Goal: Transaction & Acquisition: Purchase product/service

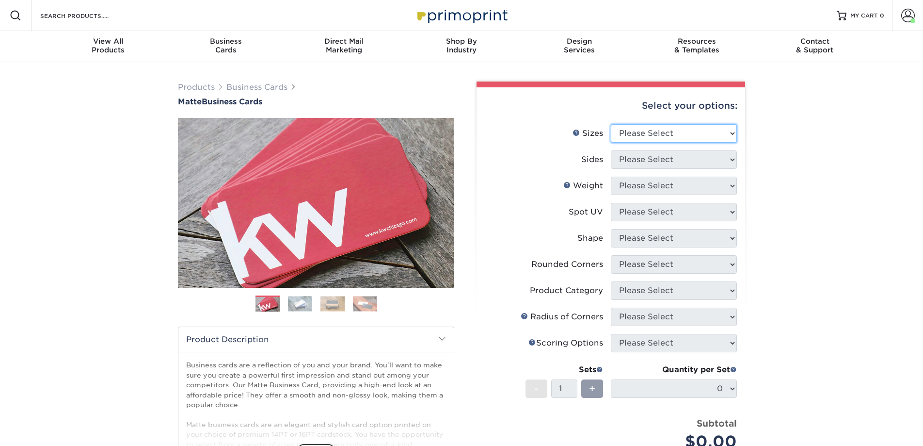
click at [651, 134] on select "Please Select 1.5" x 3.5" - Mini 1.75" x 3.5" - Mini 2" x 2" - Square 2" x 3" -…" at bounding box center [674, 133] width 126 height 18
select select "2.00x3.50"
click at [611, 124] on select "Please Select 1.5" x 3.5" - Mini 1.75" x 3.5" - Mini 2" x 2" - Square 2" x 3" -…" at bounding box center [674, 133] width 126 height 18
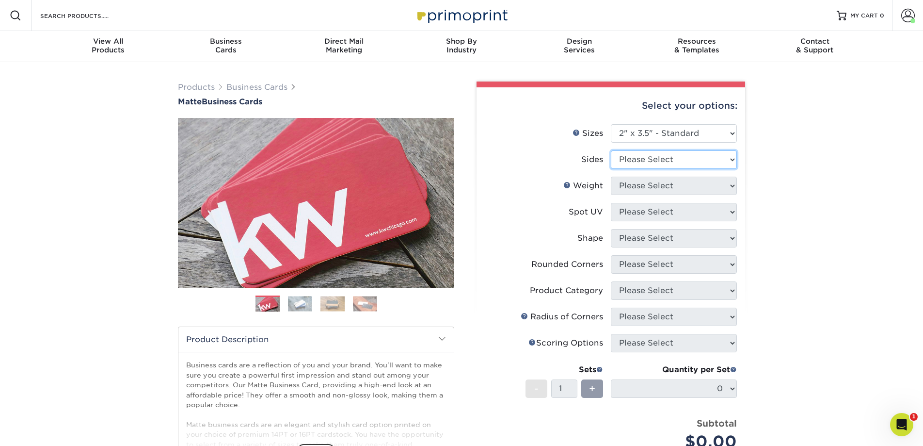
click at [654, 166] on select "Please Select Print Both Sides Print Front Only" at bounding box center [674, 159] width 126 height 18
select select "13abbda7-1d64-4f25-8bb2-c179b224825d"
click at [611, 150] on select "Please Select Print Both Sides Print Front Only" at bounding box center [674, 159] width 126 height 18
click at [653, 186] on select "Please Select 16PT 14PT" at bounding box center [674, 186] width 126 height 18
select select "16PT"
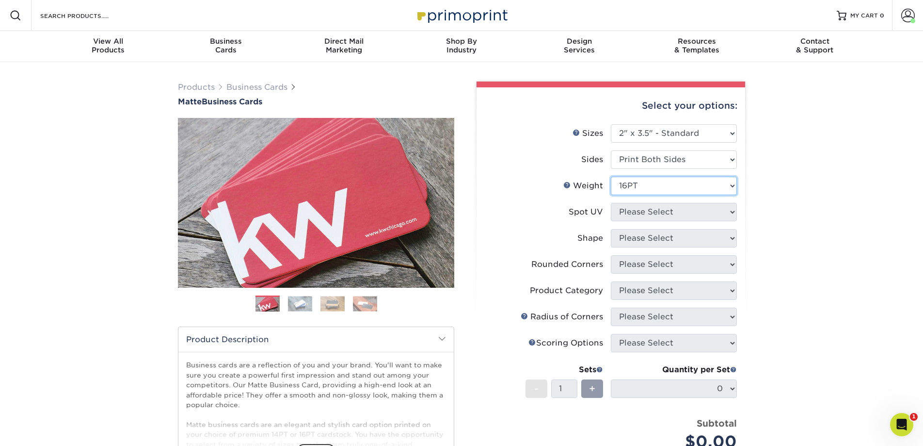
click at [611, 177] on select "Please Select 16PT 14PT" at bounding box center [674, 186] width 126 height 18
click at [652, 207] on select "Please Select No Spot UV Front and Back (Both Sides) Front Only Back Only" at bounding box center [674, 212] width 126 height 18
select select "3"
click at [611, 203] on select "Please Select No Spot UV Front and Back (Both Sides) Front Only Back Only" at bounding box center [674, 212] width 126 height 18
click at [0, 0] on select at bounding box center [0, 0] width 0 height 0
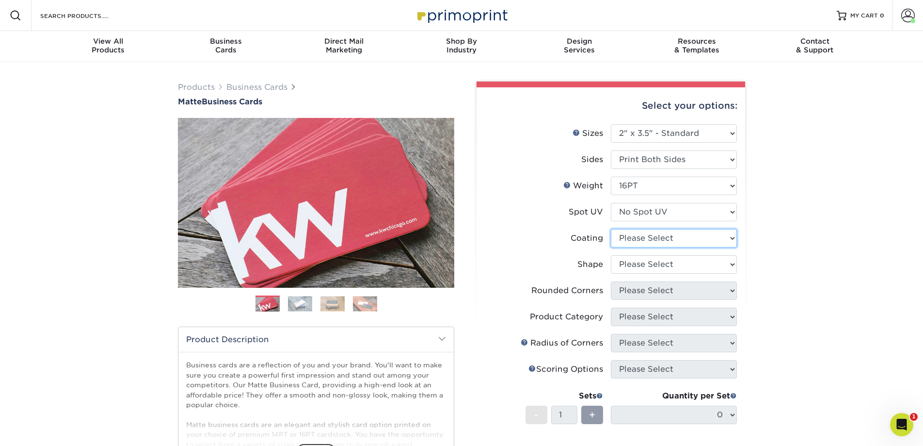
select select "121bb7b5-3b4d-429f-bd8d-bbf80e953313"
click at [611, 229] on select at bounding box center [674, 238] width 126 height 18
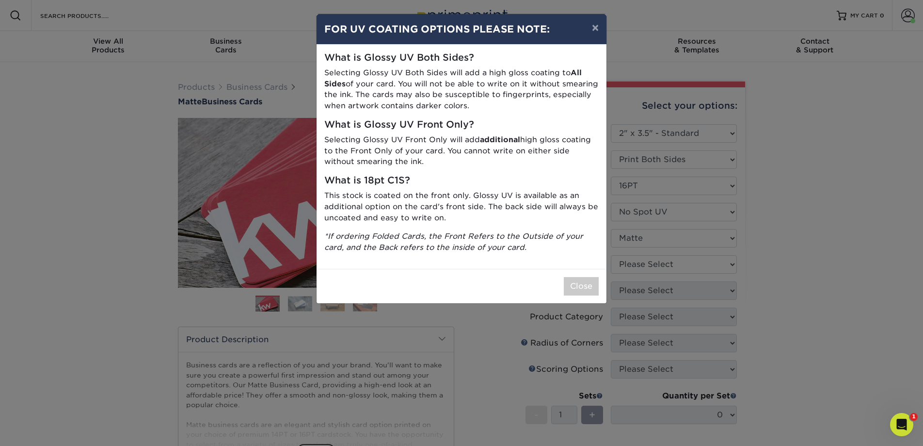
click at [640, 267] on div "× FOR UV COATING OPTIONS PLEASE NOTE: What is Glossy UV Both Sides? Selecting G…" at bounding box center [461, 223] width 923 height 446
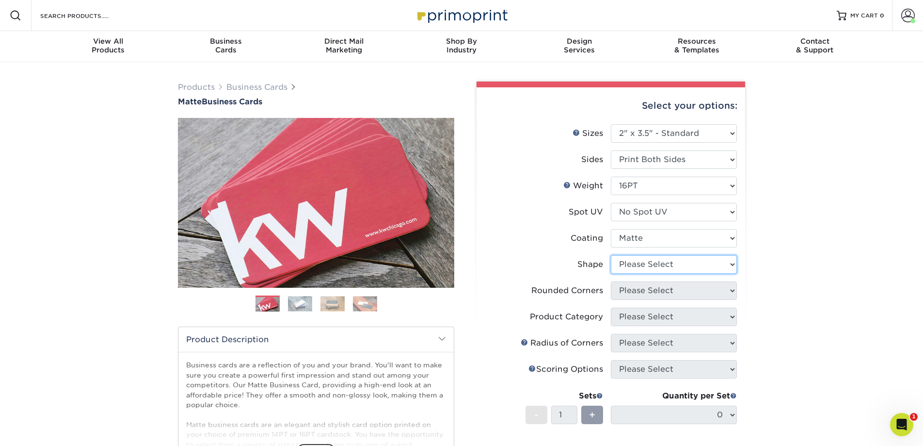
click at [635, 263] on select "Please Select Standard Oval" at bounding box center [674, 264] width 126 height 18
select select "standard"
click at [611, 255] on select "Please Select Standard Oval" at bounding box center [674, 264] width 126 height 18
click at [635, 292] on select "Please Select Yes - Round 2 Corners Yes - Round 4 Corners No" at bounding box center [674, 290] width 126 height 18
select select "0"
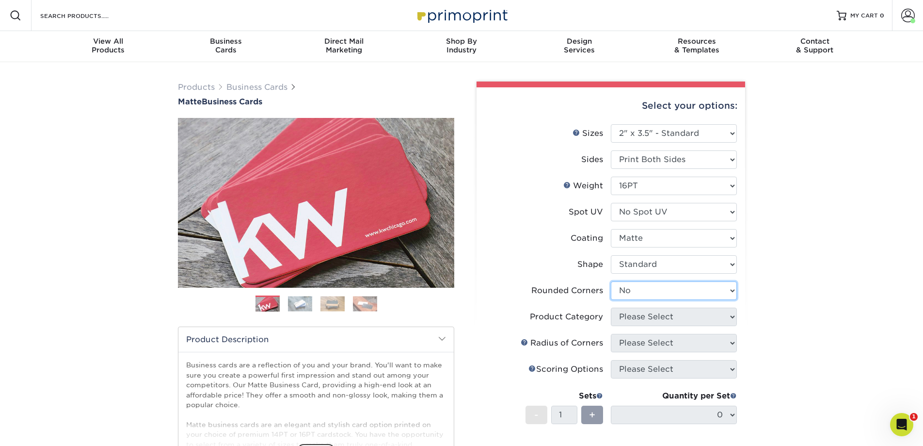
click at [611, 281] on select "Please Select Yes - Round 2 Corners Yes - Round 4 Corners No" at bounding box center [674, 290] width 126 height 18
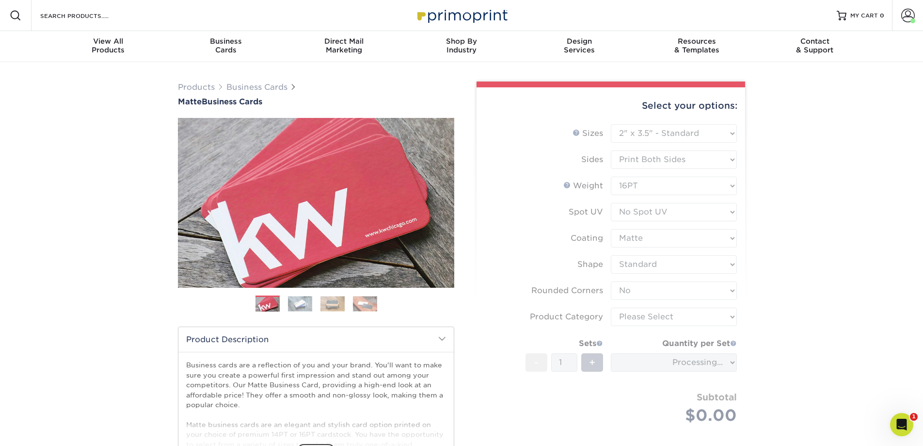
click at [641, 319] on form "Sizes Help Sizes Please Select 1.5" x 3.5" - Mini 1.75" x 3.5" - Mini 2" x 2" -…" at bounding box center [610, 285] width 253 height 322
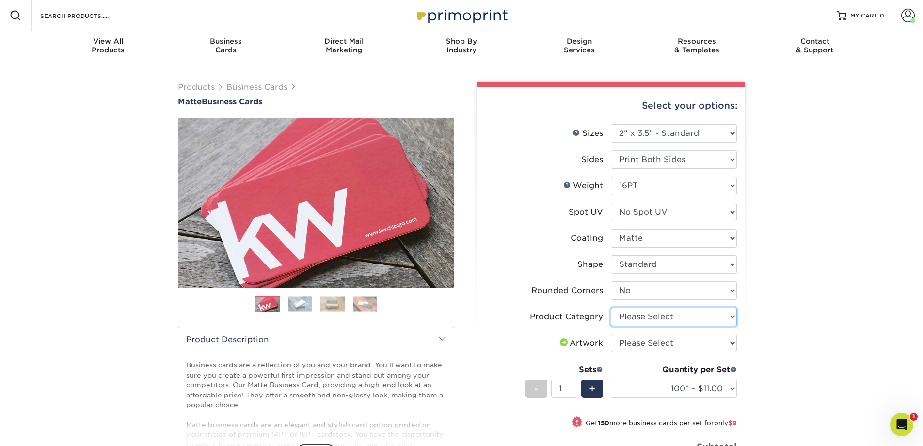
click at [653, 316] on select "Please Select Business Cards" at bounding box center [674, 316] width 126 height 18
select select "3b5148f1-0588-4f88-a218-97bcfdce65c1"
click at [611, 307] on select "Please Select Business Cards" at bounding box center [674, 316] width 126 height 18
click at [649, 344] on select "Please Select I will upload files I need a design - $100" at bounding box center [674, 343] width 126 height 18
select select "upload"
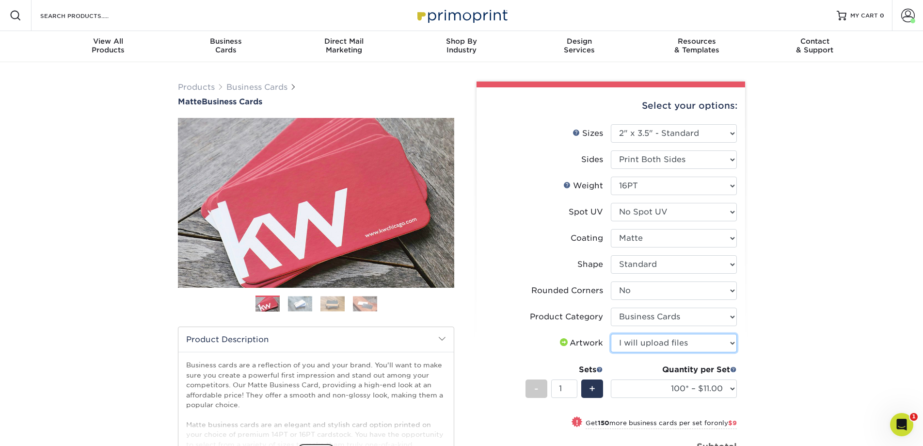
click at [611, 334] on select "Please Select I will upload files I need a design - $100" at bounding box center [674, 343] width 126 height 18
click at [704, 393] on select "100* – $11.00 250* – $20.00 500 – $39.00 1000 – $49.00 2500 – $87.00 5000 – $16…" at bounding box center [674, 388] width 126 height 18
select select "250* – $20.00"
click at [611, 379] on select "100* – $11.00 250* – $20.00 500 – $39.00 1000 – $49.00 2500 – $87.00 5000 – $16…" at bounding box center [674, 388] width 126 height 18
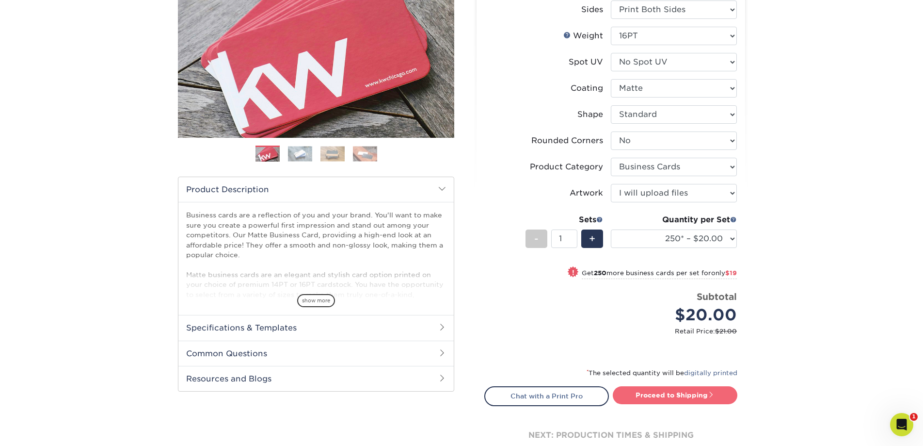
click at [666, 395] on link "Proceed to Shipping" at bounding box center [675, 394] width 125 height 17
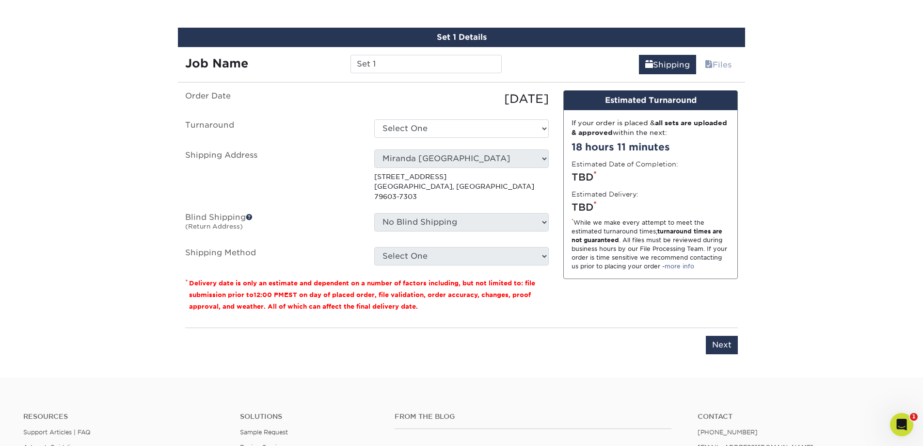
scroll to position [562, 0]
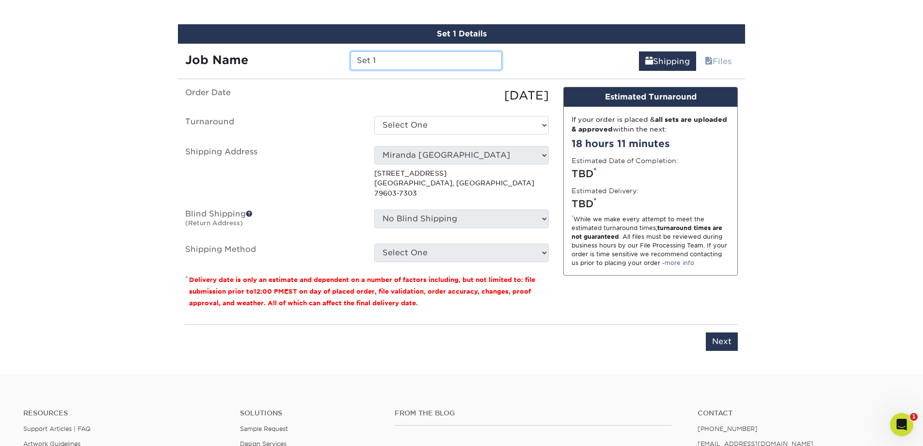
click at [381, 66] on input "Set 1" at bounding box center [426, 60] width 151 height 18
click at [337, 61] on div "Job Name Set 1" at bounding box center [343, 60] width 331 height 18
type input "[PERSON_NAME]"
click at [425, 124] on select "Select One 2-4 Business Days 2 Day Next Business Day" at bounding box center [461, 125] width 175 height 18
select select "23721297-b68b-4846-ba83-3171e6bd9d78"
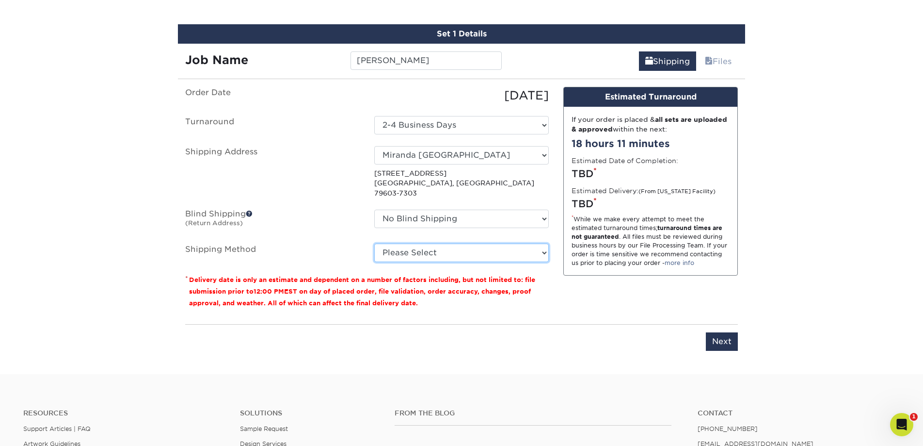
click at [505, 243] on select "Please Select Ground Shipping (+$7.84) 3 Day Shipping Service (+$15.33) 2 Day A…" at bounding box center [461, 252] width 175 height 18
select select "03"
click at [374, 243] on select "Please Select Ground Shipping (+$7.84) 3 Day Shipping Service (+$15.33) 2 Day A…" at bounding box center [461, 252] width 175 height 18
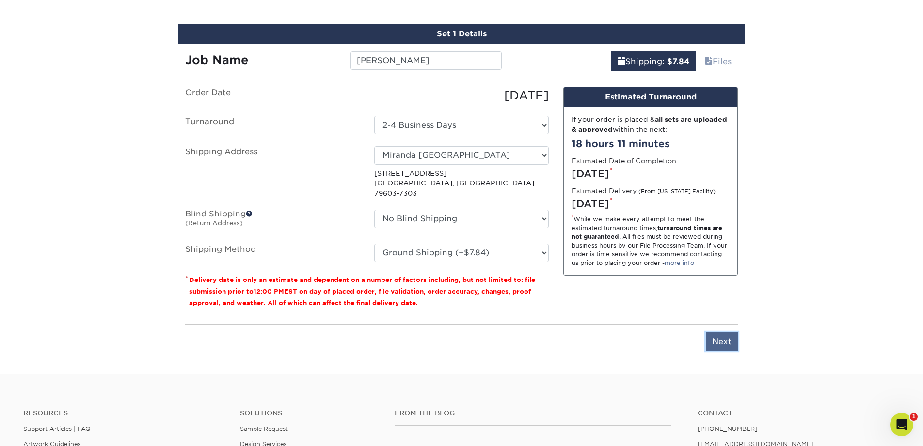
click at [724, 332] on input "Next" at bounding box center [722, 341] width 32 height 18
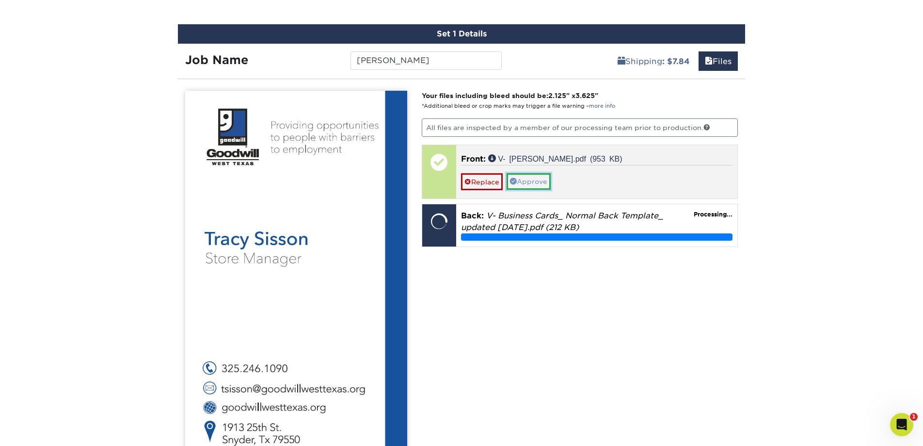
click at [525, 181] on link "Approve" at bounding box center [529, 181] width 44 height 16
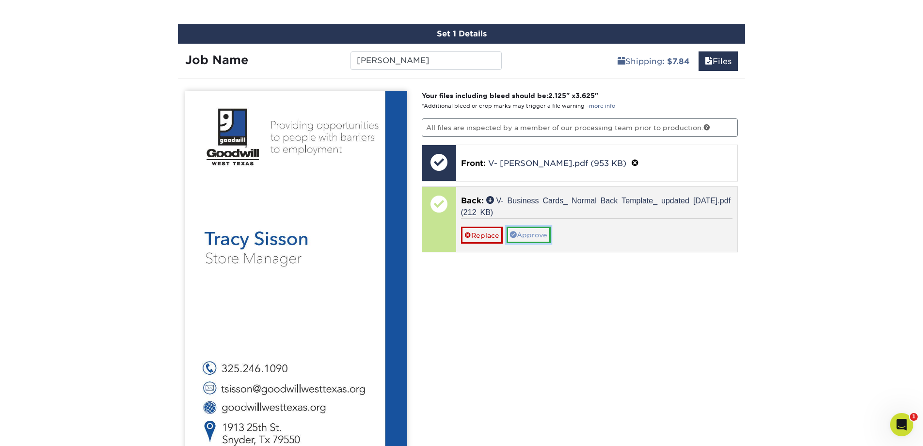
click at [522, 234] on link "Approve" at bounding box center [529, 234] width 44 height 16
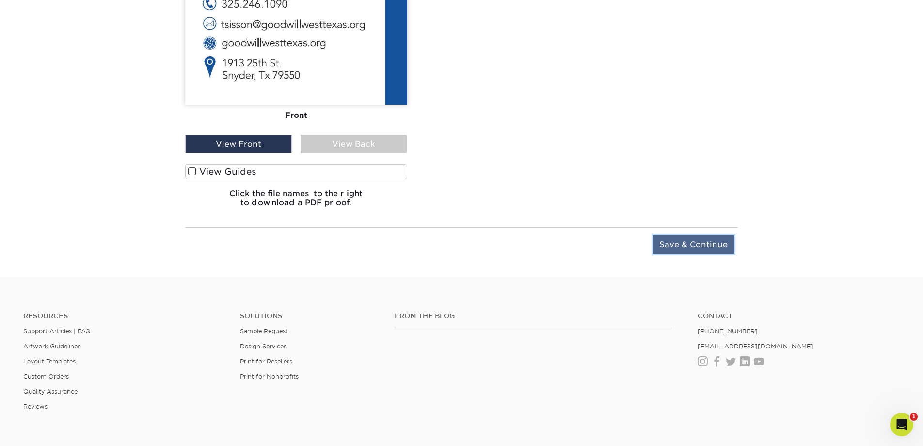
click at [692, 241] on input "Save & Continue" at bounding box center [693, 244] width 81 height 18
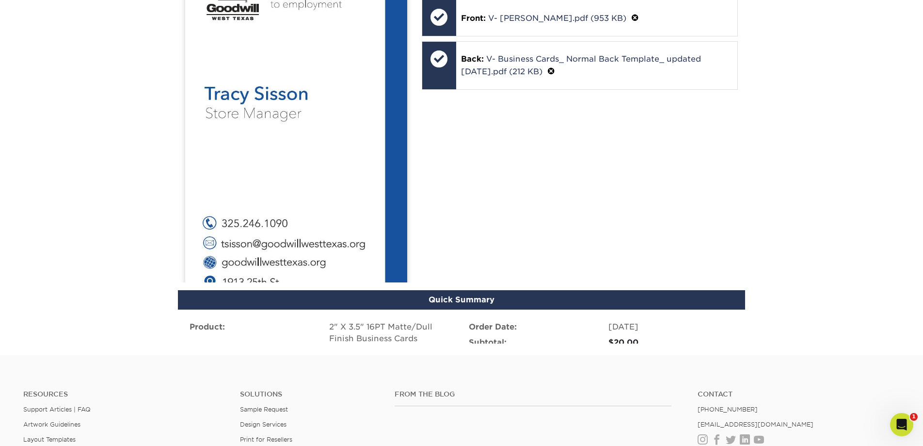
scroll to position [658, 0]
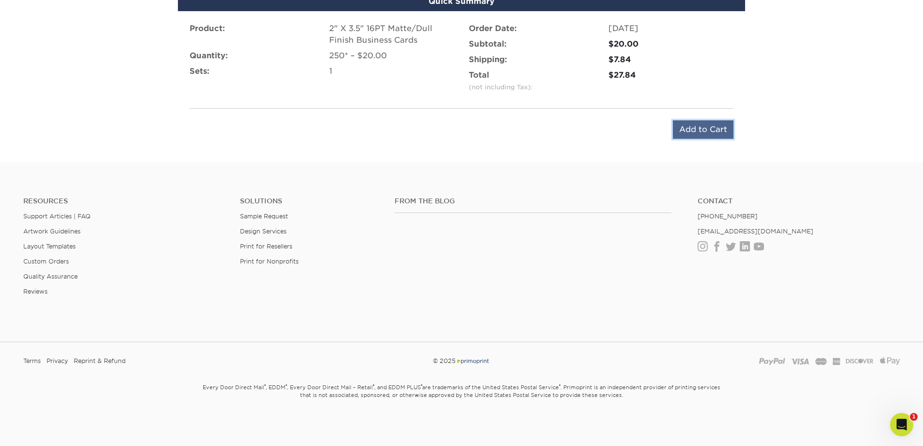
click at [698, 130] on input "Add to Cart" at bounding box center [703, 129] width 61 height 18
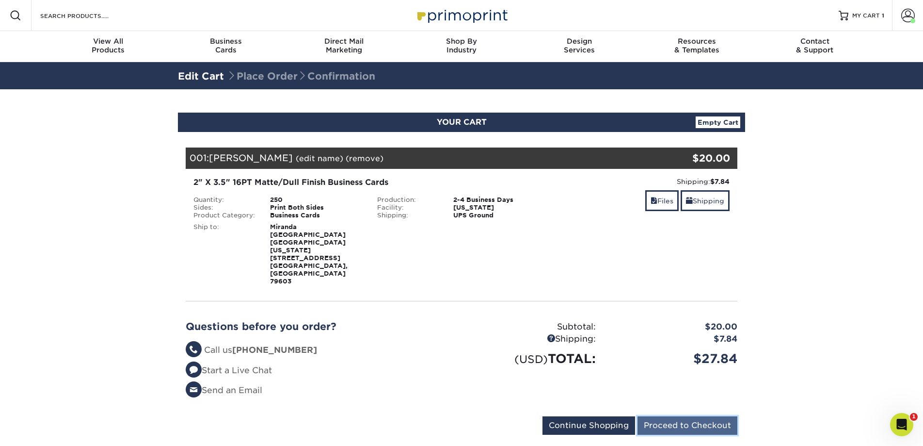
click at [673, 416] on input "Proceed to Checkout" at bounding box center [688, 425] width 100 height 18
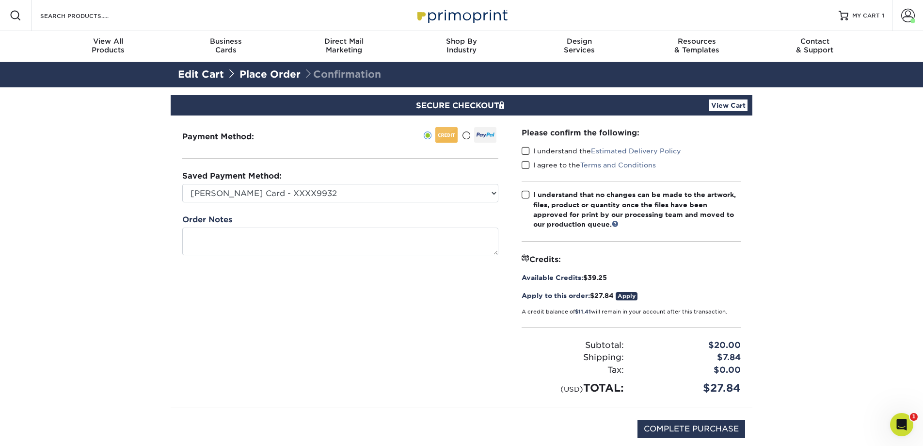
drag, startPoint x: 527, startPoint y: 153, endPoint x: 530, endPoint y: 163, distance: 11.4
click at [527, 153] on span at bounding box center [526, 150] width 8 height 9
click at [0, 0] on input "I understand the Estimated Delivery Policy" at bounding box center [0, 0] width 0 height 0
drag, startPoint x: 527, startPoint y: 164, endPoint x: 528, endPoint y: 177, distance: 12.6
click at [527, 164] on span at bounding box center [526, 165] width 8 height 9
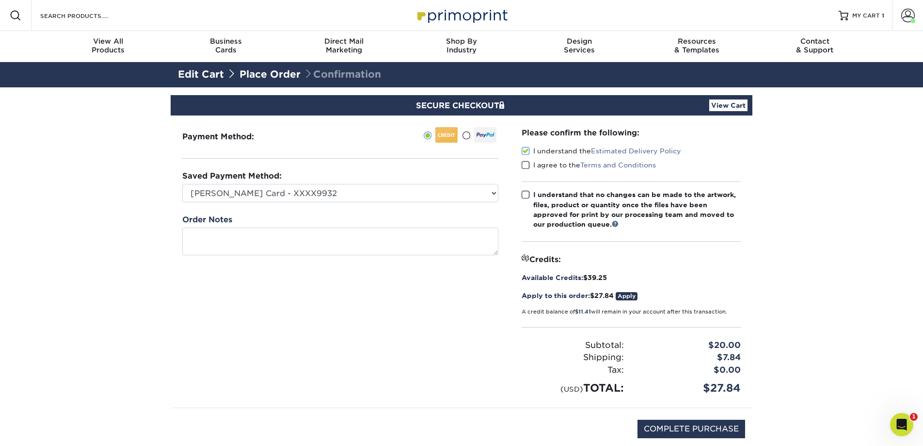
click at [0, 0] on input "I agree to the Terms and Conditions" at bounding box center [0, 0] width 0 height 0
drag, startPoint x: 526, startPoint y: 193, endPoint x: 542, endPoint y: 218, distance: 29.9
click at [527, 194] on span at bounding box center [526, 194] width 8 height 9
click at [0, 0] on input "I understand that no changes can be made to the artwork, files, product or quan…" at bounding box center [0, 0] width 0 height 0
click at [697, 424] on input "COMPLETE PURCHASE" at bounding box center [692, 428] width 108 height 18
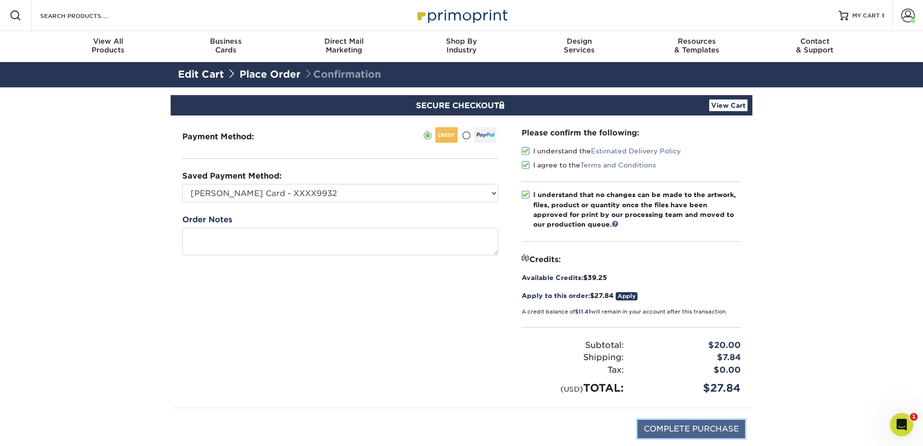
type input "PROCESSING, PLEASE WAIT..."
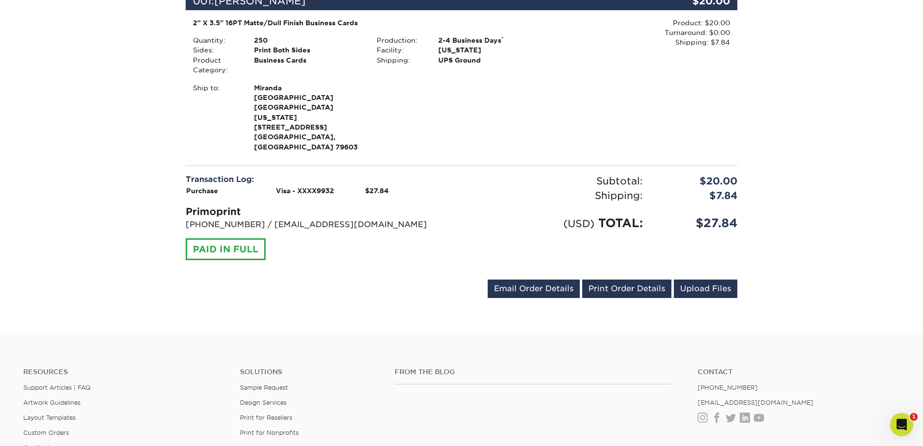
scroll to position [280, 0]
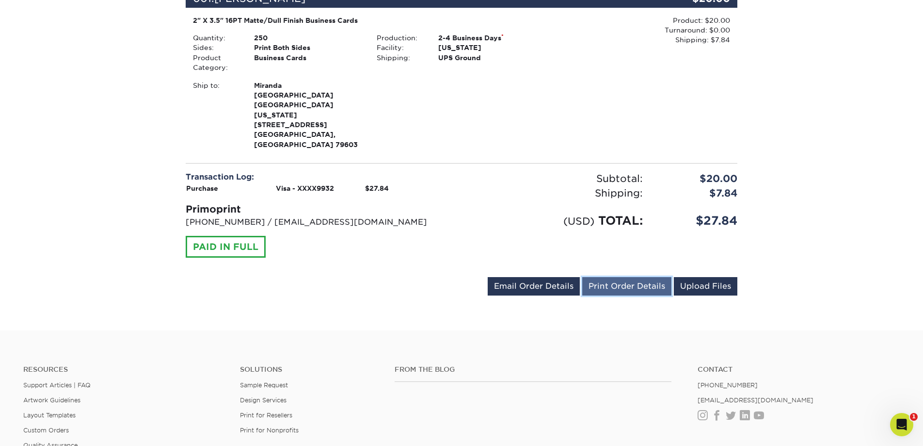
click at [603, 277] on link "Print Order Details" at bounding box center [626, 286] width 89 height 18
